Goal: Task Accomplishment & Management: Complete application form

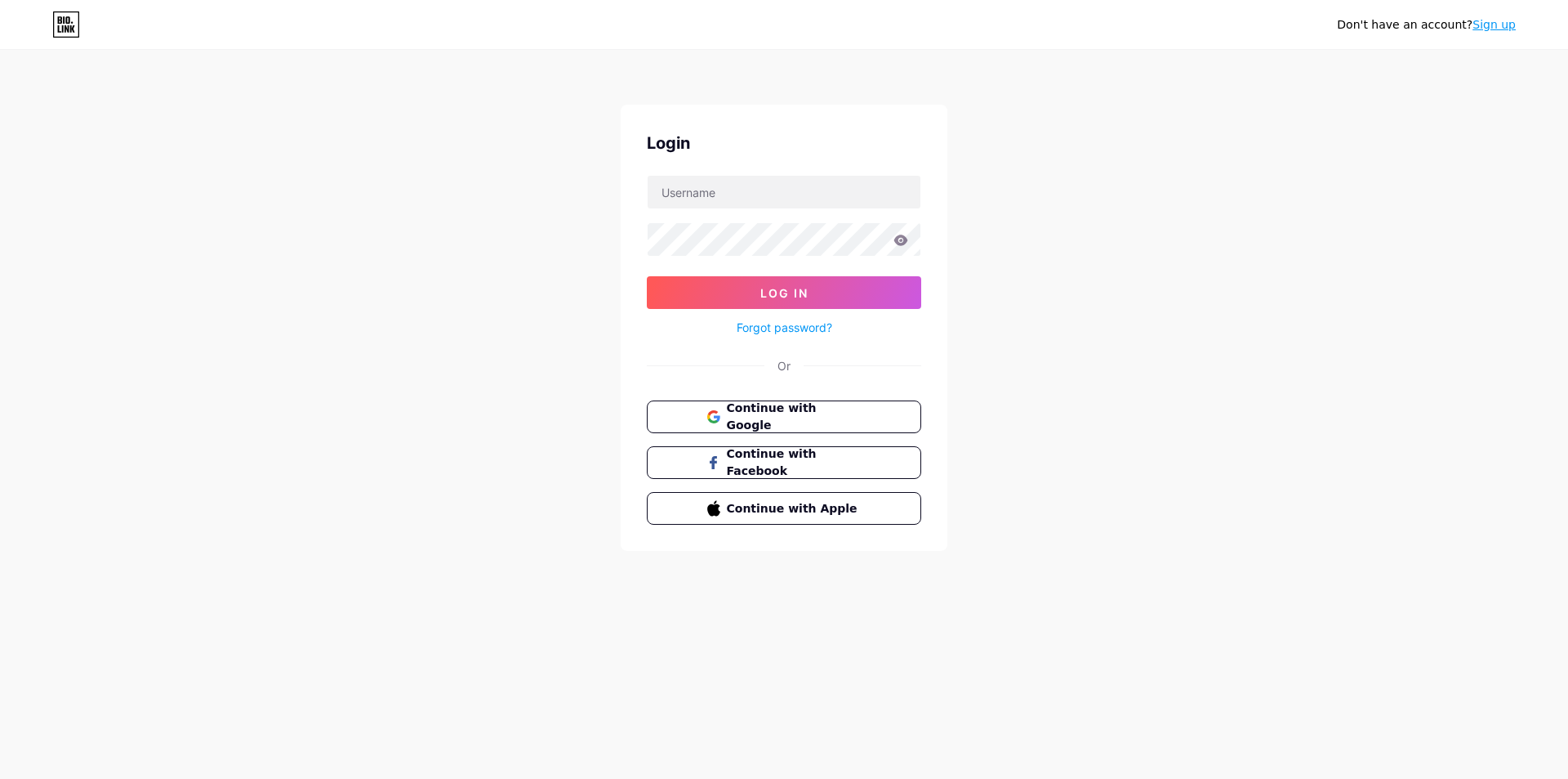
click at [827, 414] on span "Continue with Google" at bounding box center [794, 416] width 135 height 34
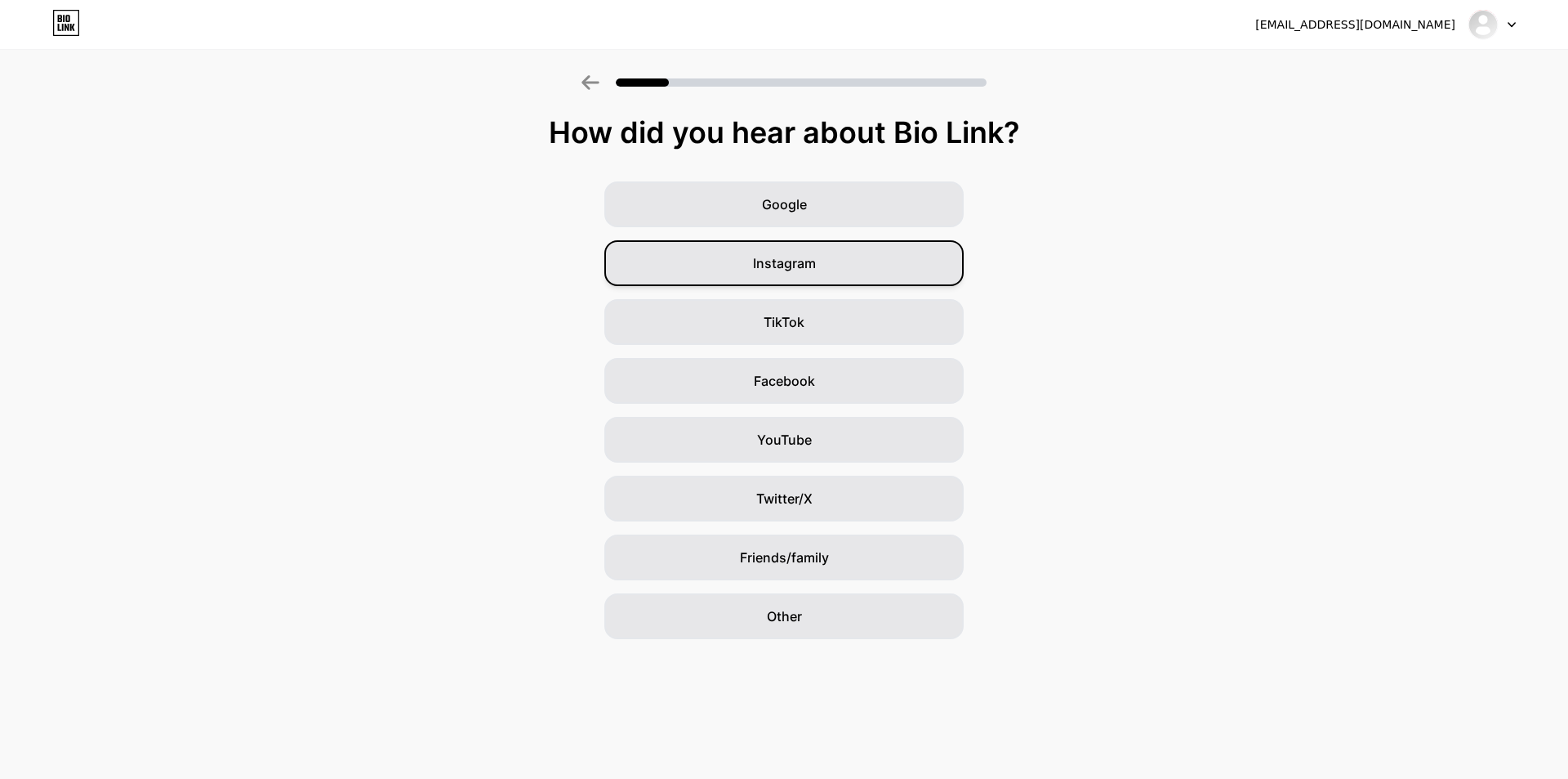
click at [753, 254] on span "Instagram" at bounding box center [784, 263] width 63 height 19
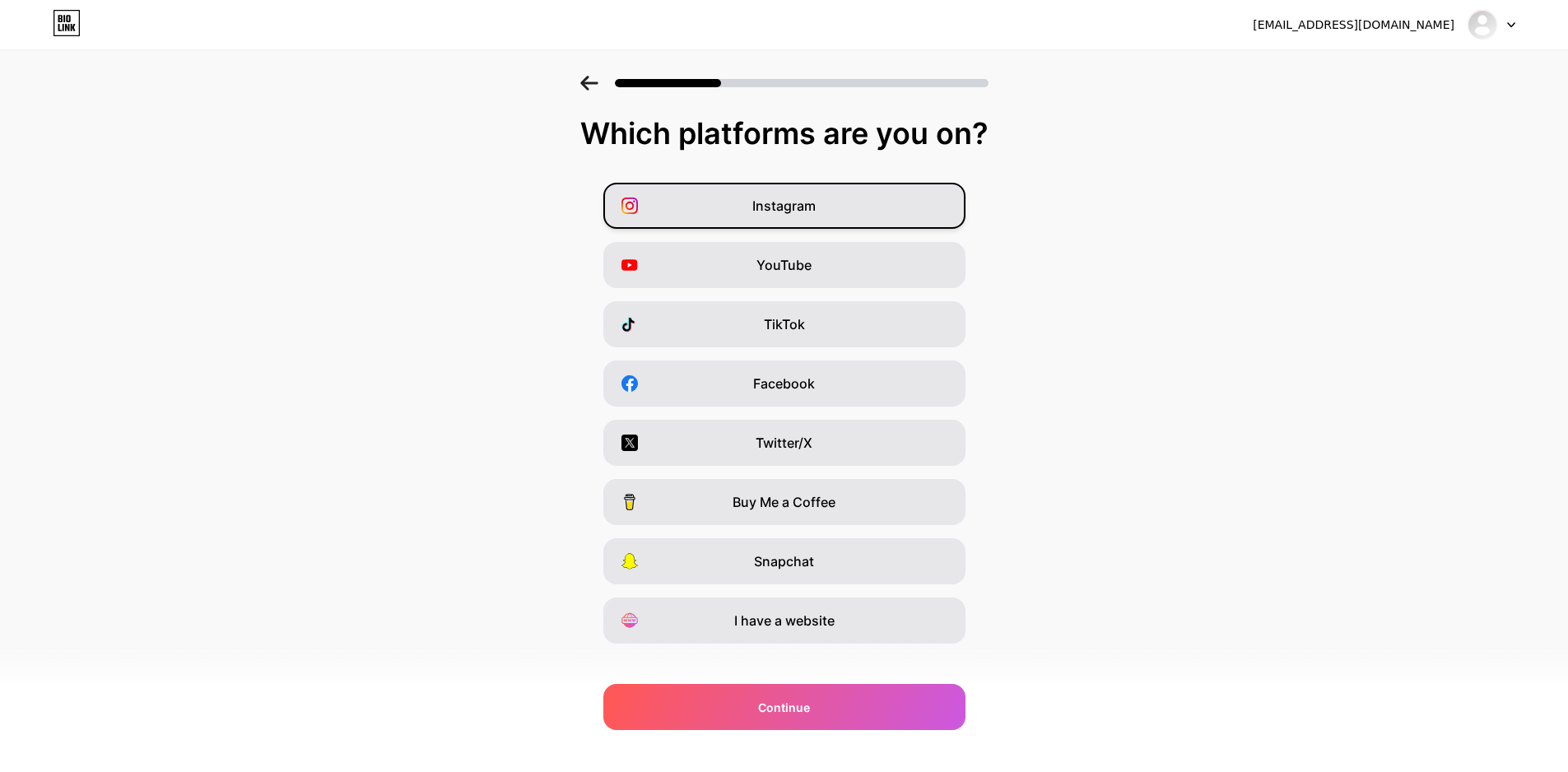
click at [806, 205] on span "Instagram" at bounding box center [783, 205] width 63 height 19
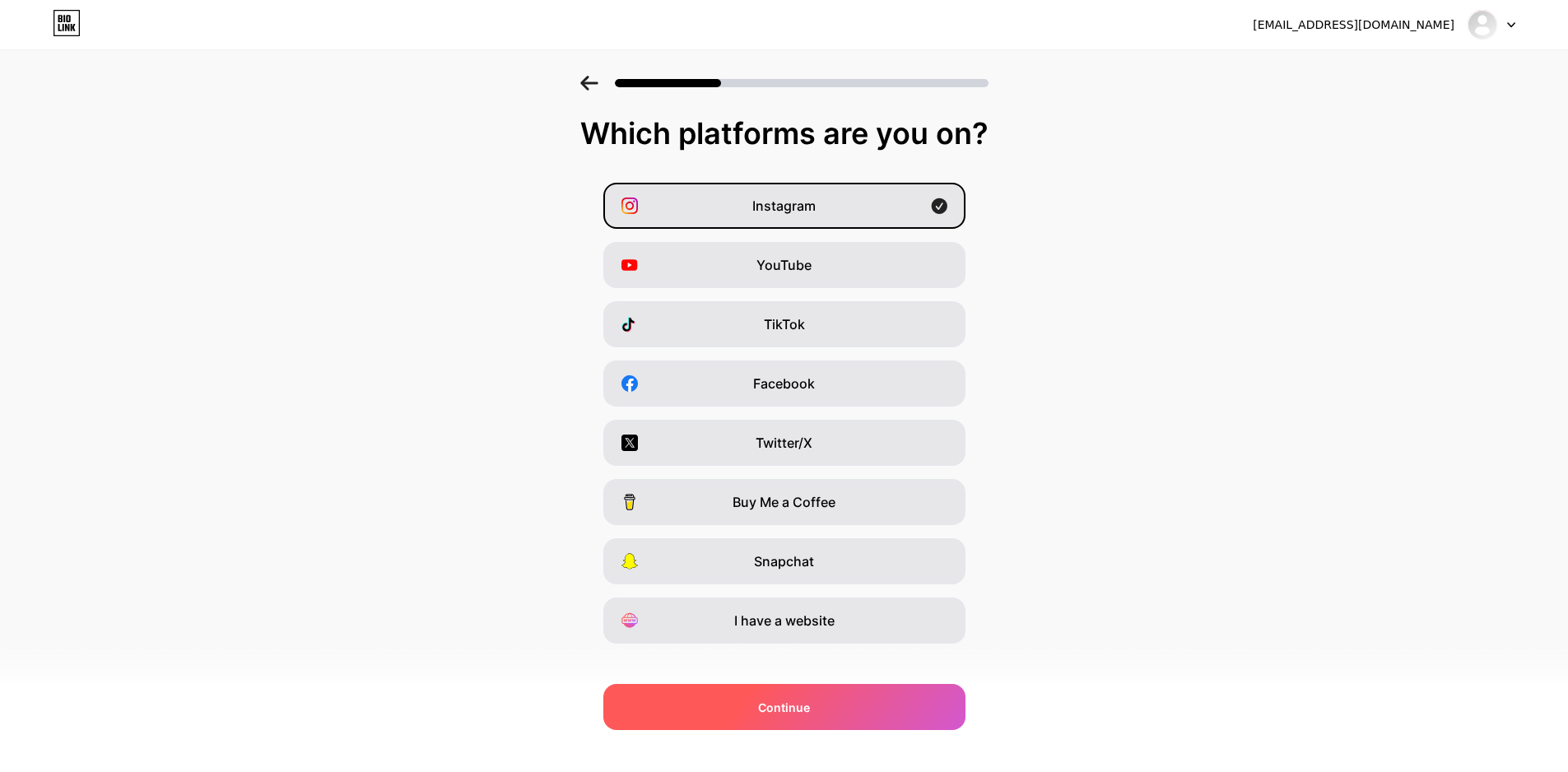
click at [800, 697] on div "Continue" at bounding box center [785, 706] width 362 height 46
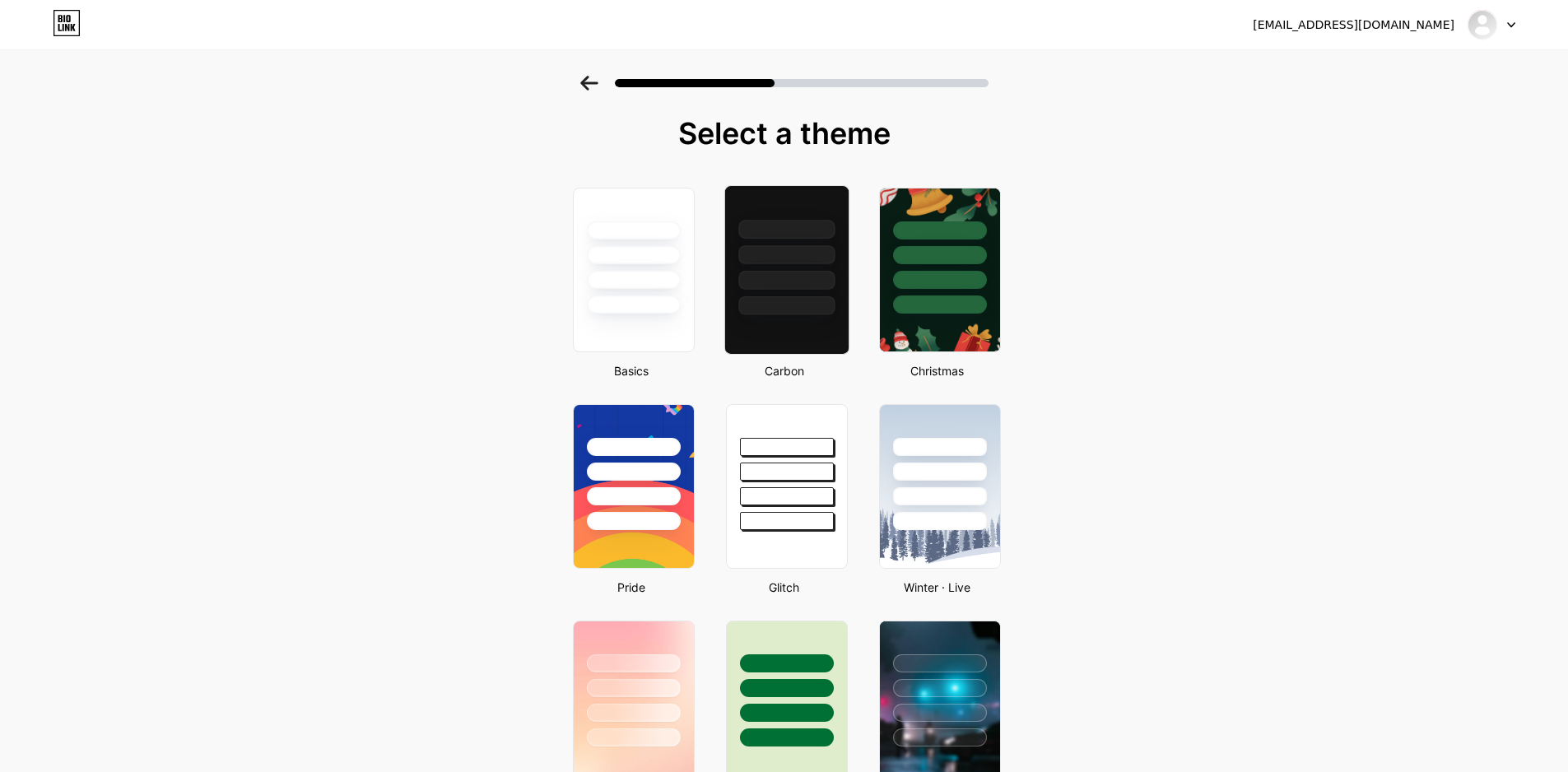
click at [738, 291] on div at bounding box center [786, 250] width 123 height 129
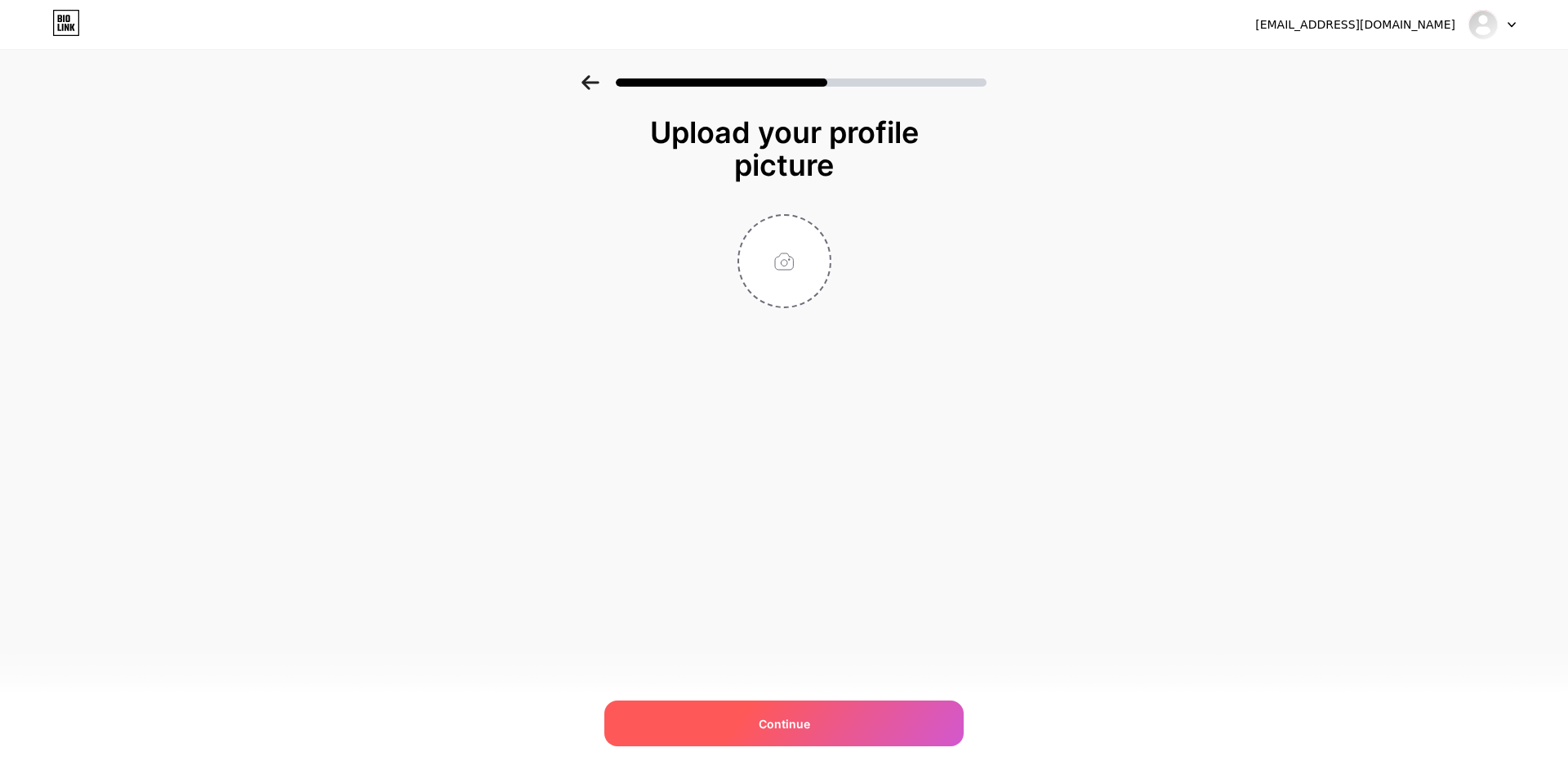
click at [822, 714] on div "Continue" at bounding box center [784, 723] width 360 height 46
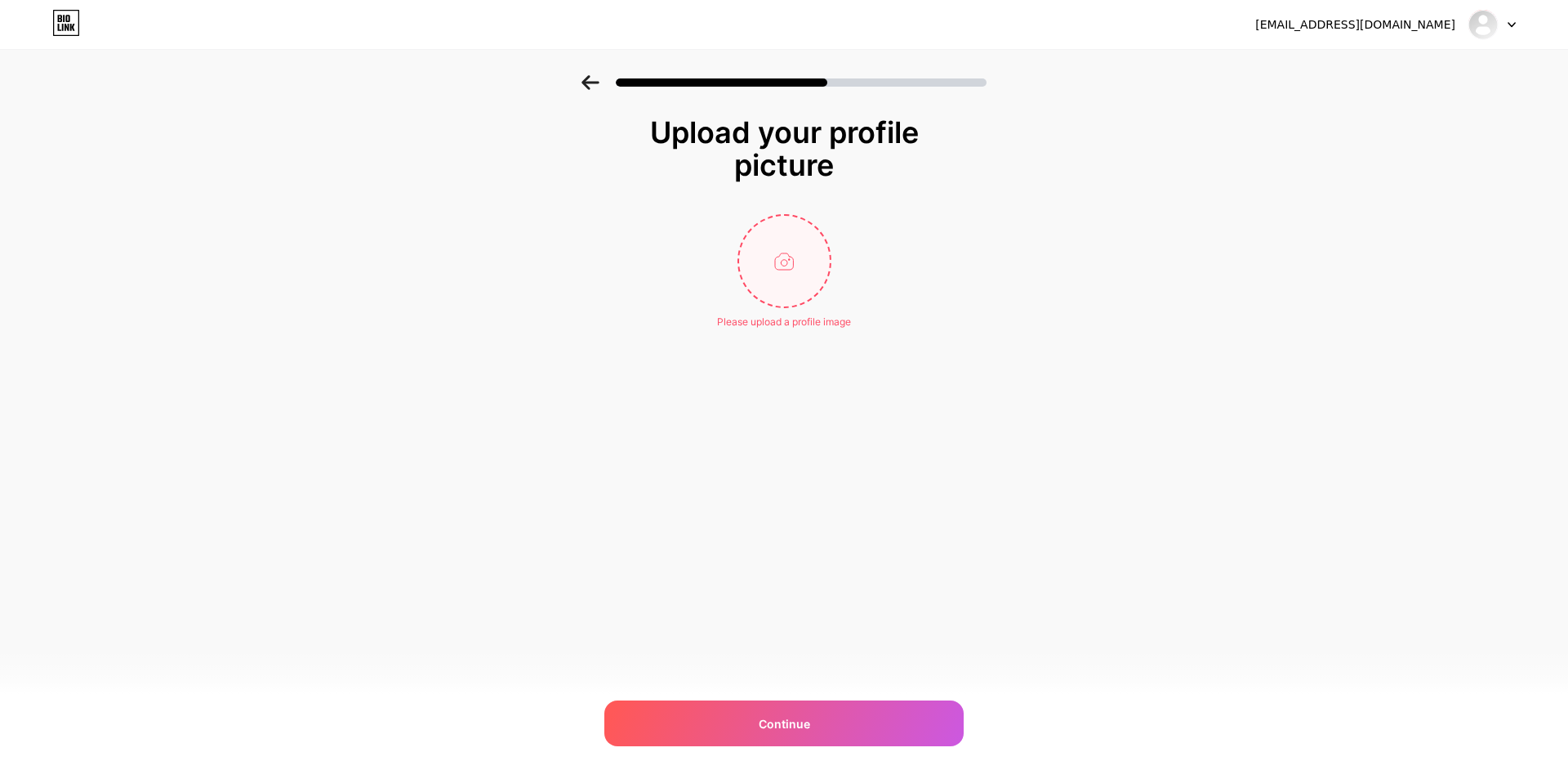
click at [782, 264] on input "file" at bounding box center [784, 261] width 90 height 90
type input "C:\fakepath\photo_2024-12-16_22-10-02.jpg"
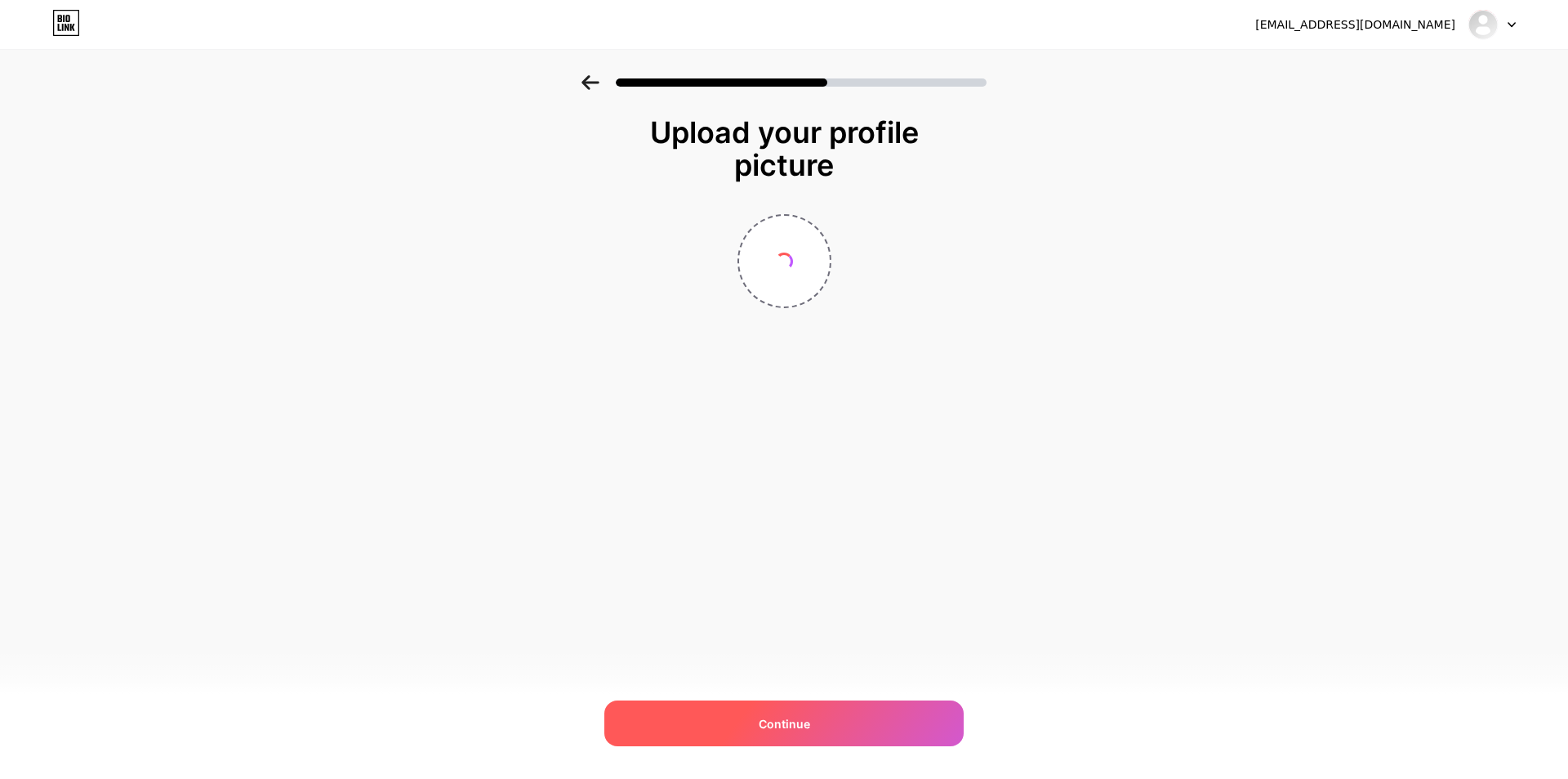
click at [853, 717] on div "Continue" at bounding box center [784, 723] width 360 height 46
click at [852, 715] on div "Continue" at bounding box center [784, 723] width 360 height 46
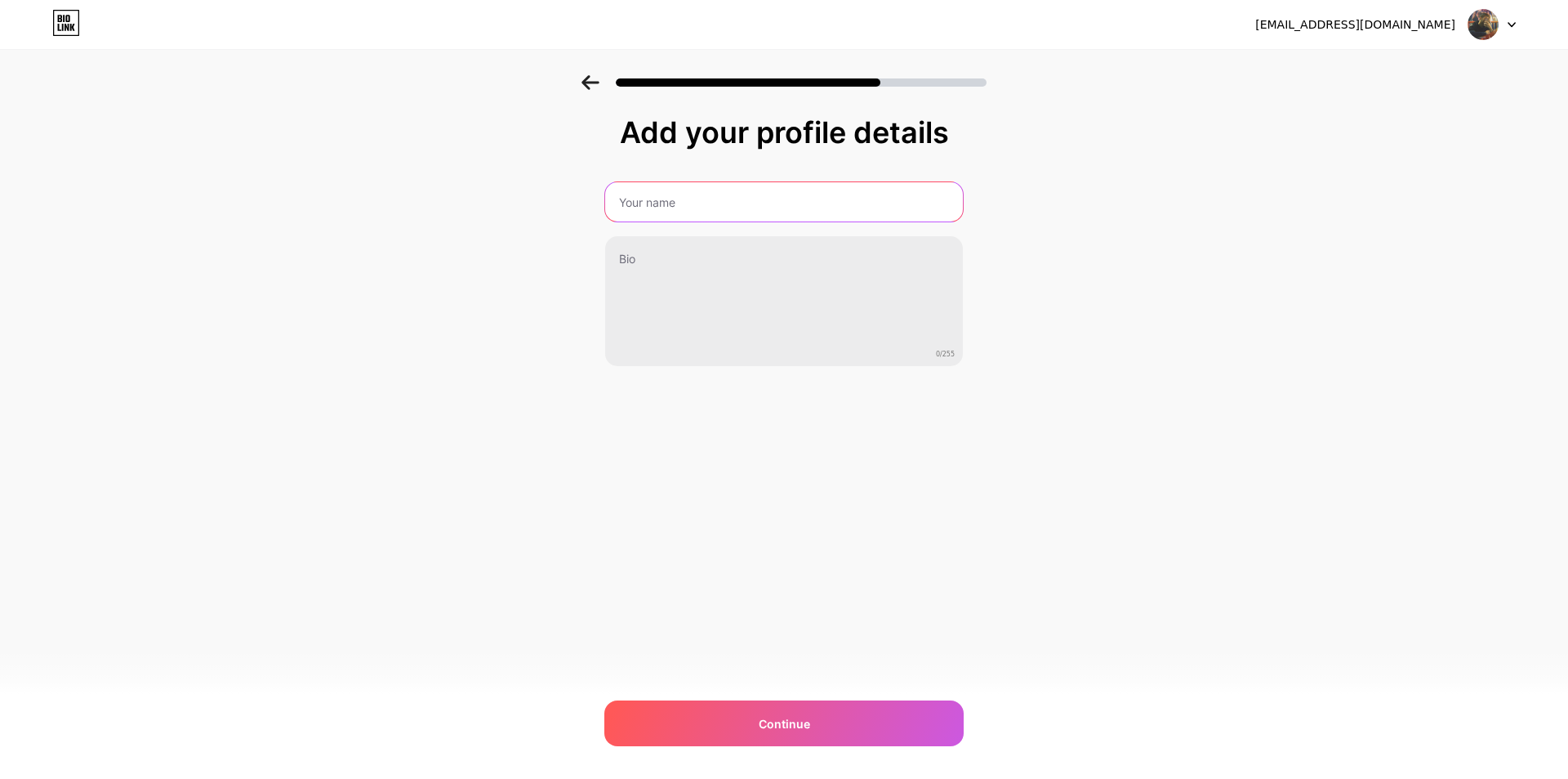
click at [658, 188] on input "text" at bounding box center [784, 202] width 358 height 39
type input "ش"
type input "a"
